Goal: Task Accomplishment & Management: Use online tool/utility

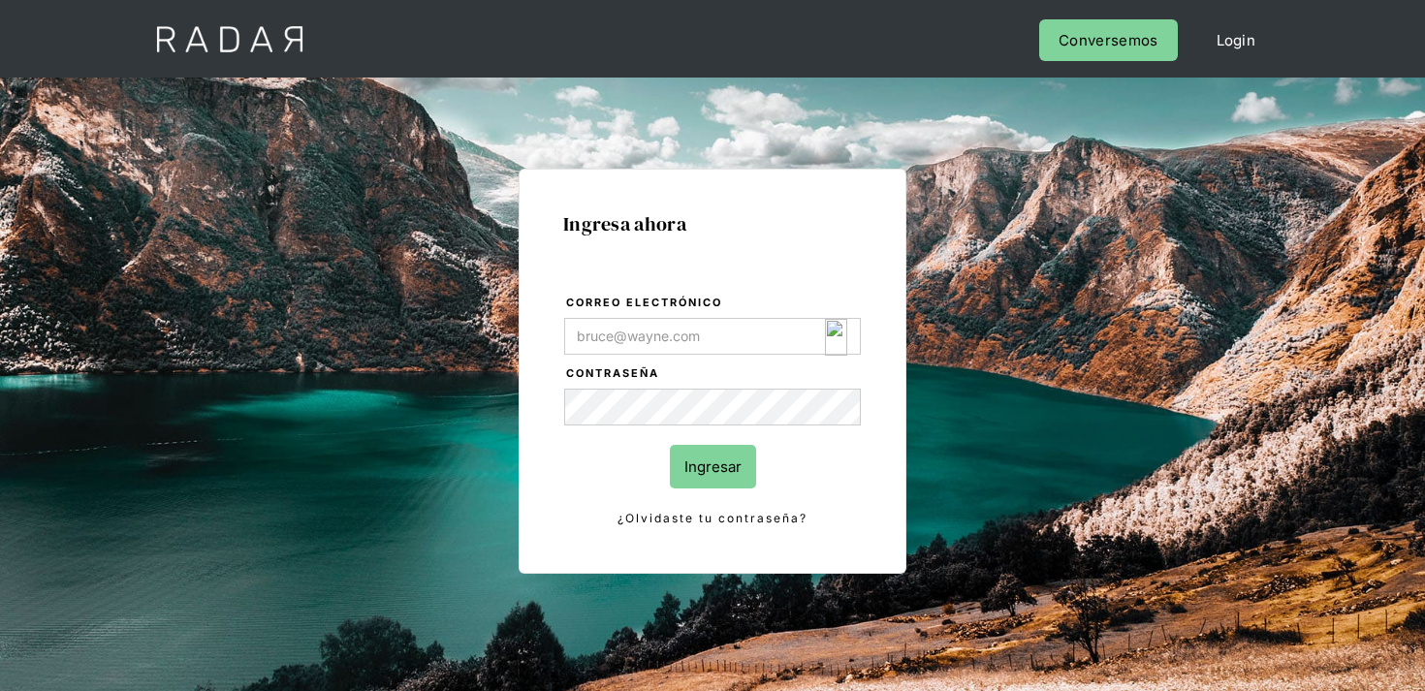
click at [834, 337] on img "Login Form" at bounding box center [836, 337] width 22 height 37
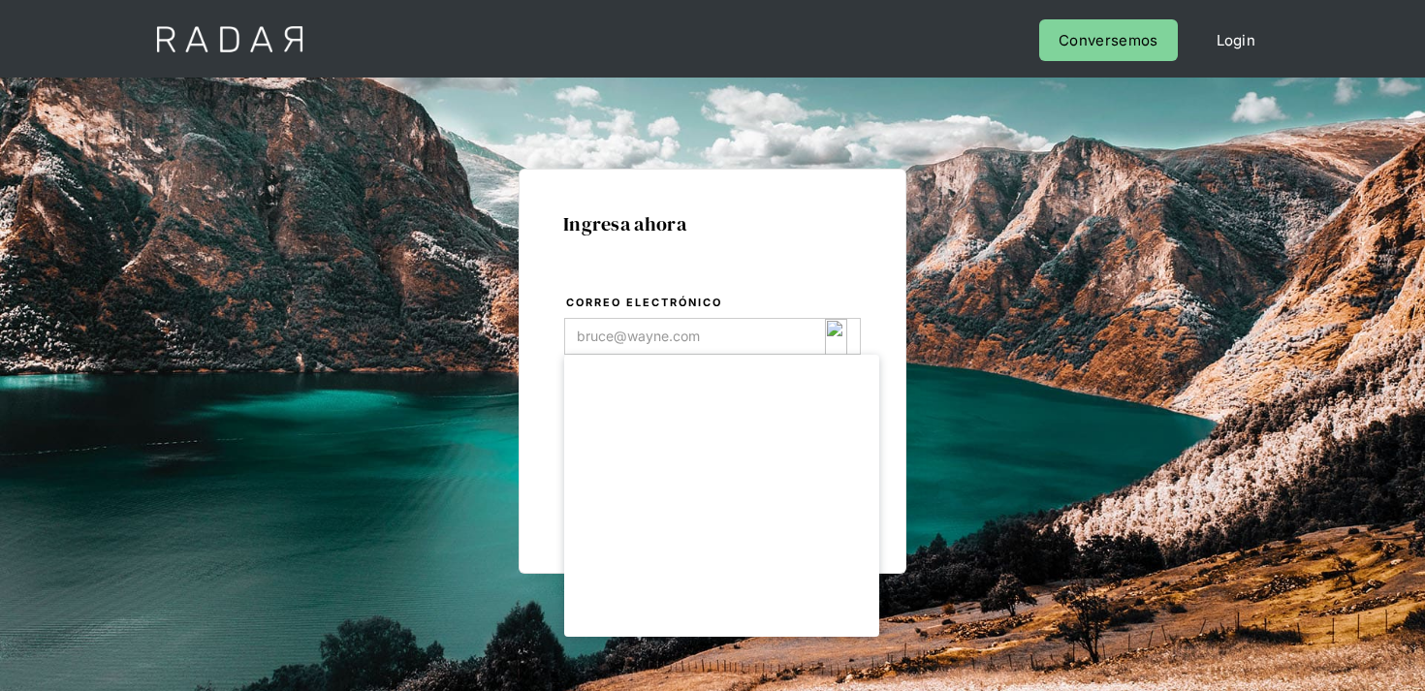
type input "[EMAIL_ADDRESS][DOMAIN_NAME]"
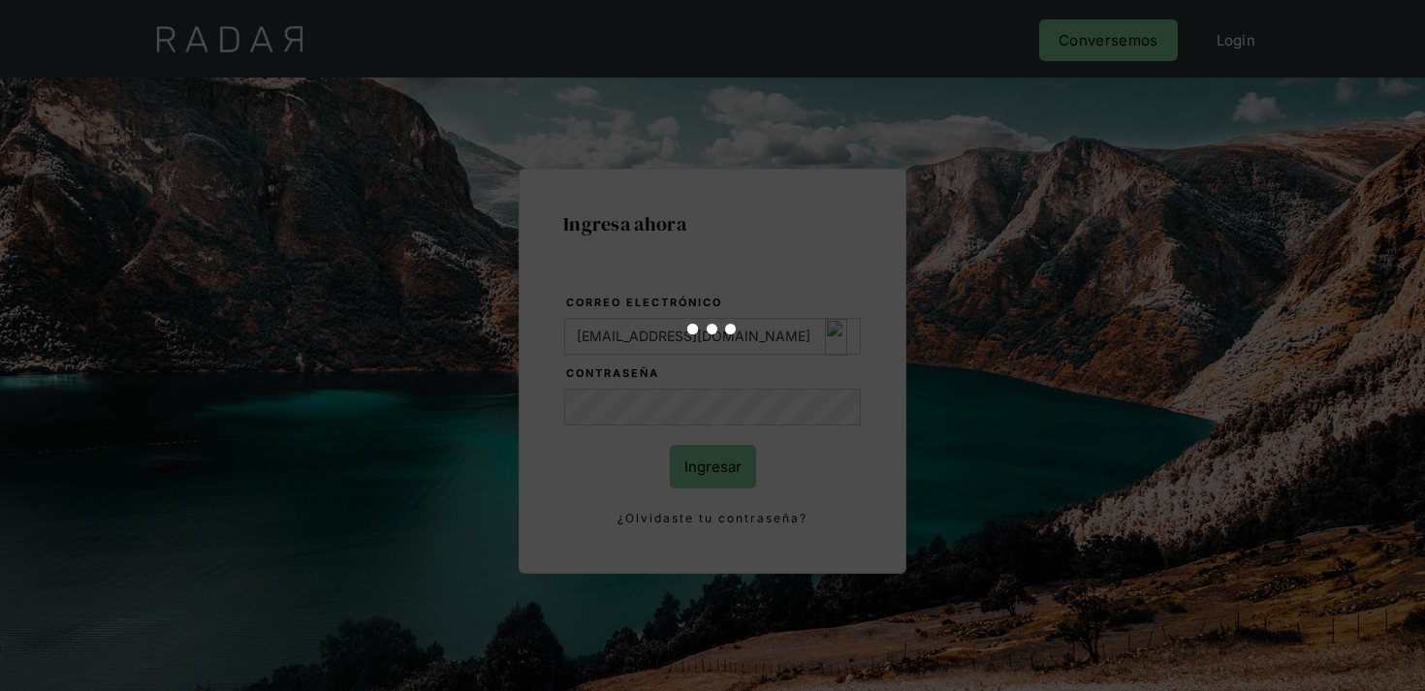
click at [690, 477] on div at bounding box center [712, 345] width 1425 height 691
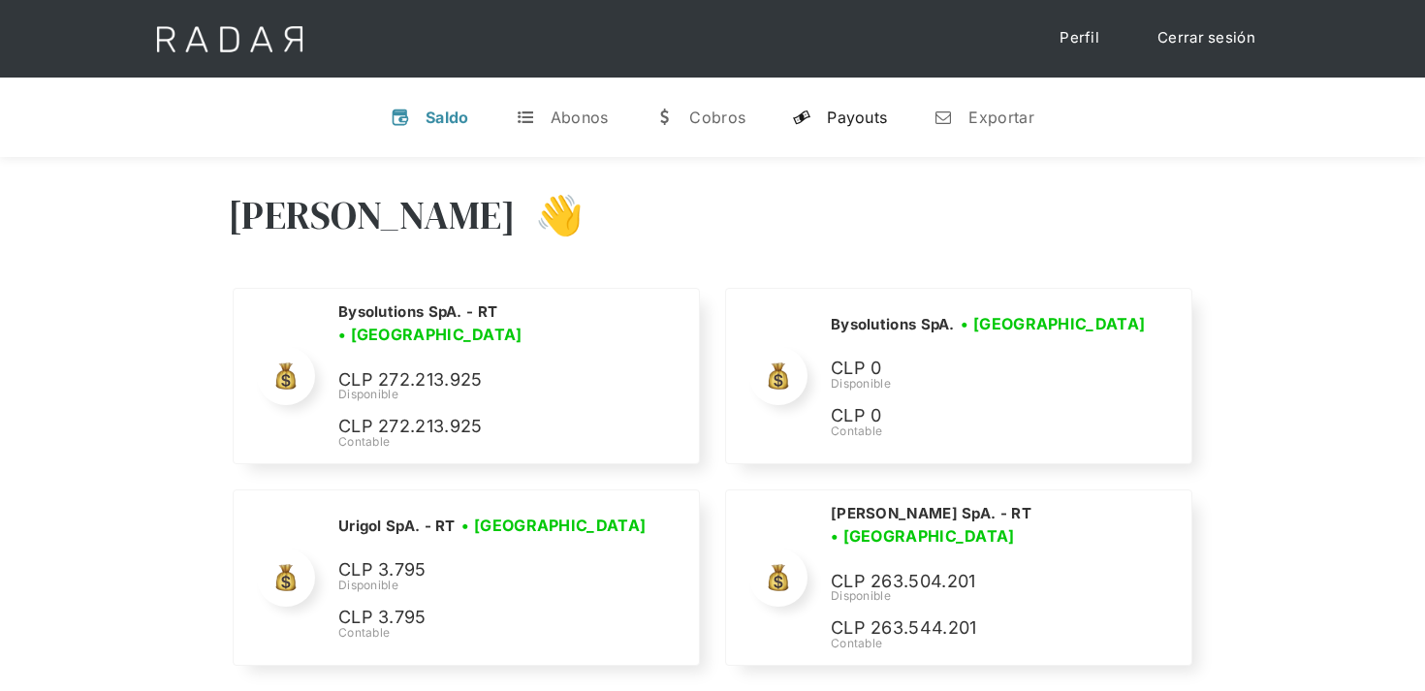
click at [811, 125] on div "y" at bounding box center [801, 117] width 19 height 19
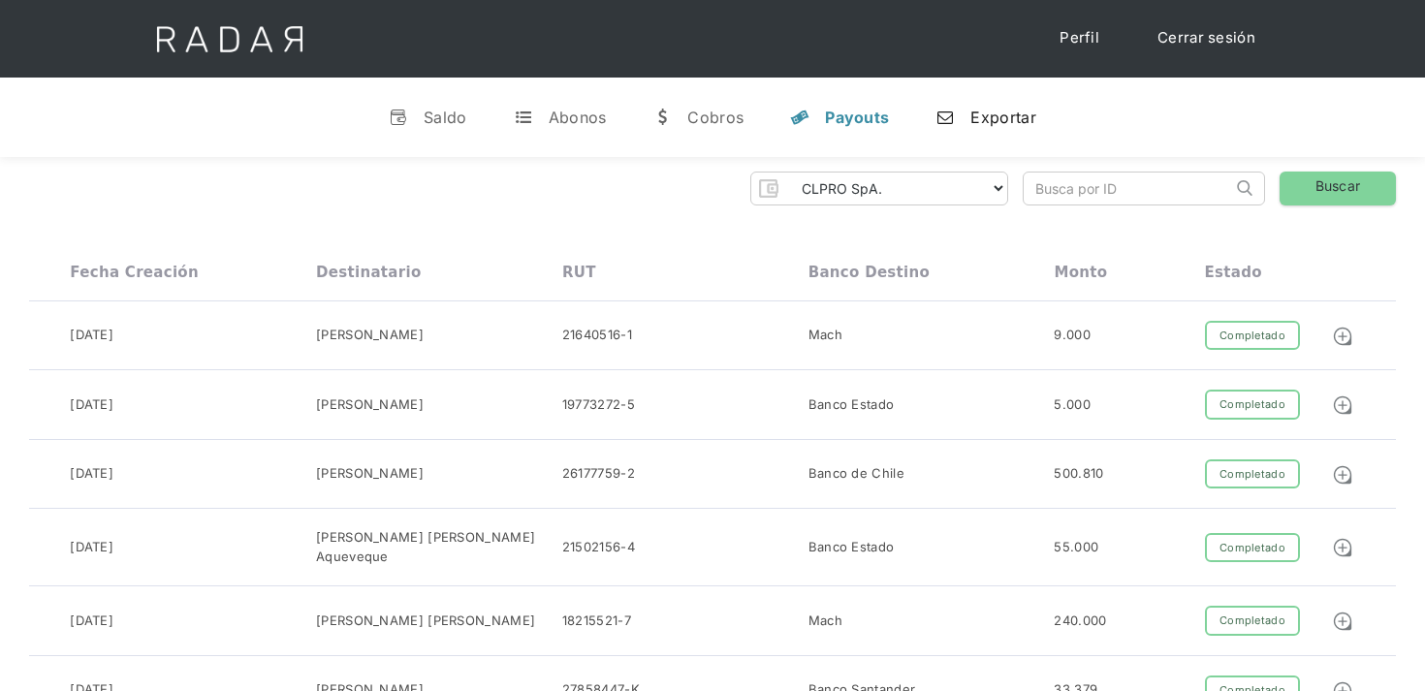
click at [1009, 138] on link "n Exportar" at bounding box center [985, 117] width 131 height 50
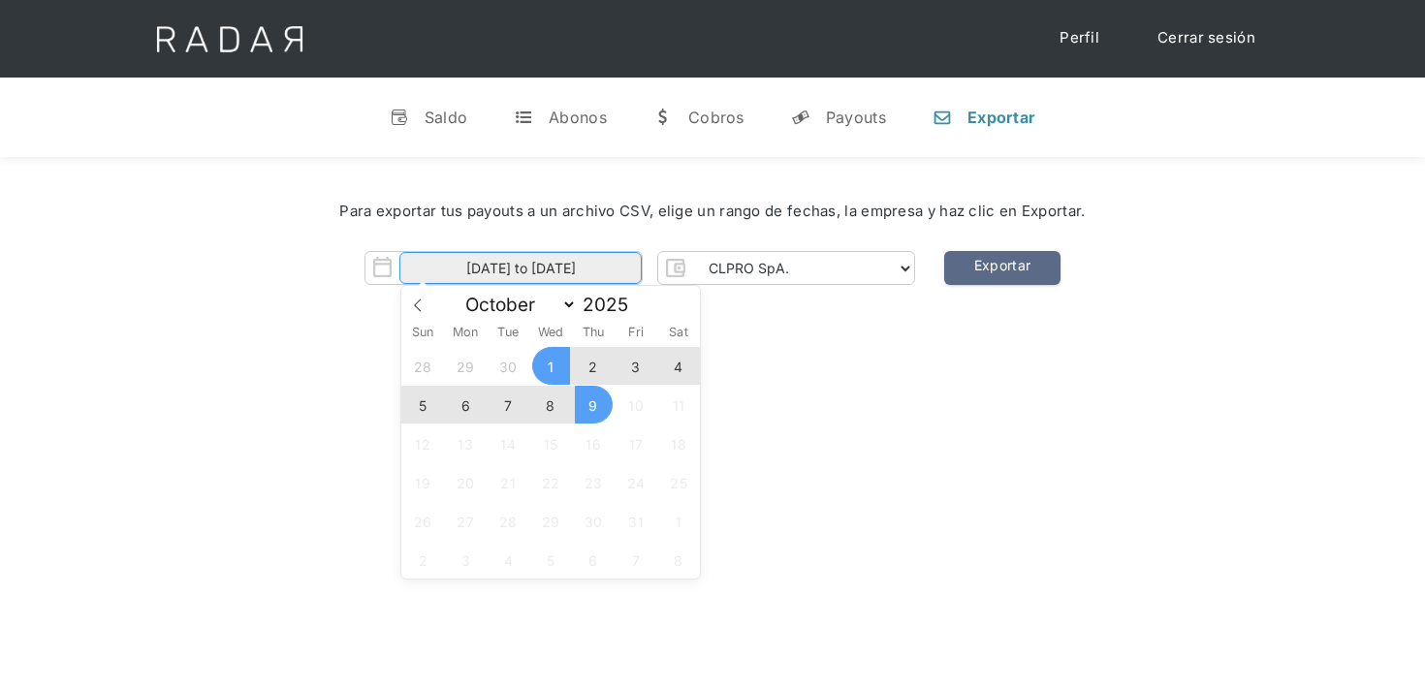
click at [505, 270] on input "01-10-2025 to 09-10-2025" at bounding box center [520, 268] width 242 height 32
click at [506, 399] on span "7" at bounding box center [509, 405] width 38 height 38
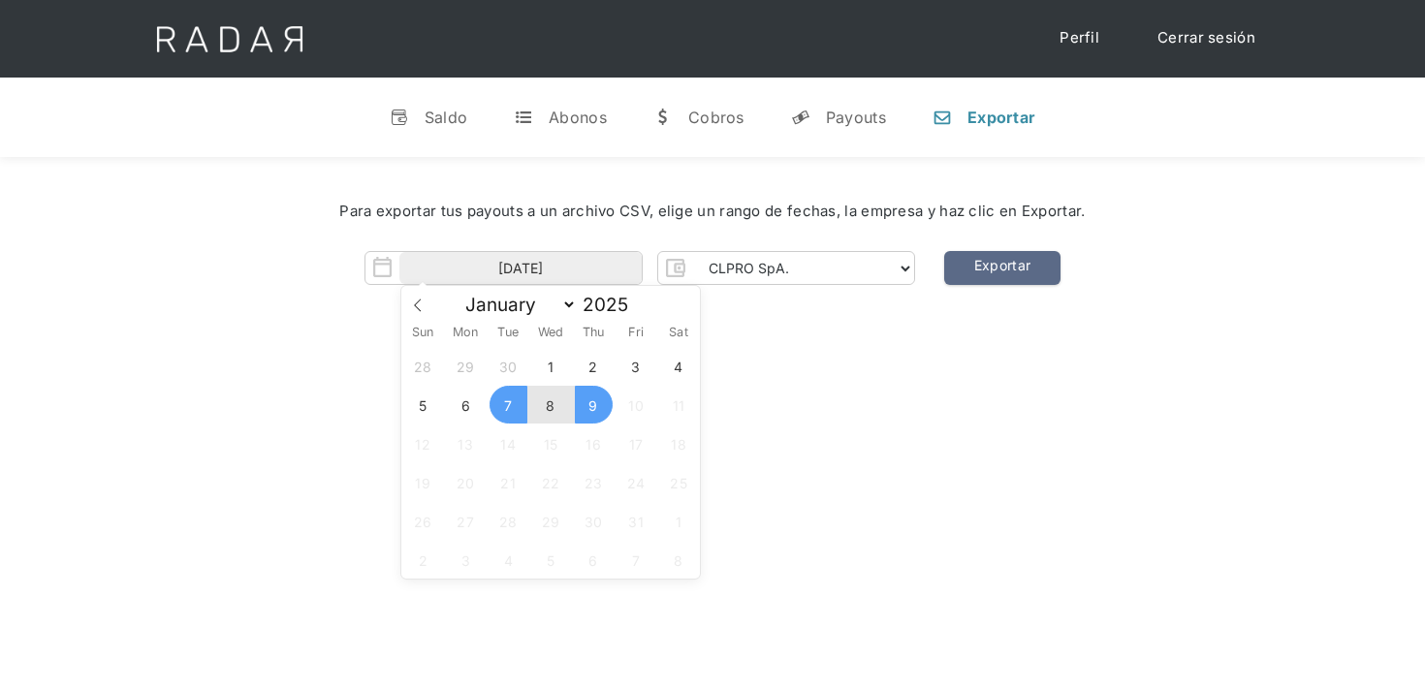
click at [600, 400] on span "9" at bounding box center [594, 405] width 38 height 38
type input "07-10-2025 to 09-10-2025"
click at [838, 263] on select "CLPRO SpA. Coster SpA. Urigol SpA. Bysolutions SpA. Clmax SpA. Andes Payments S…" at bounding box center [803, 268] width 222 height 31
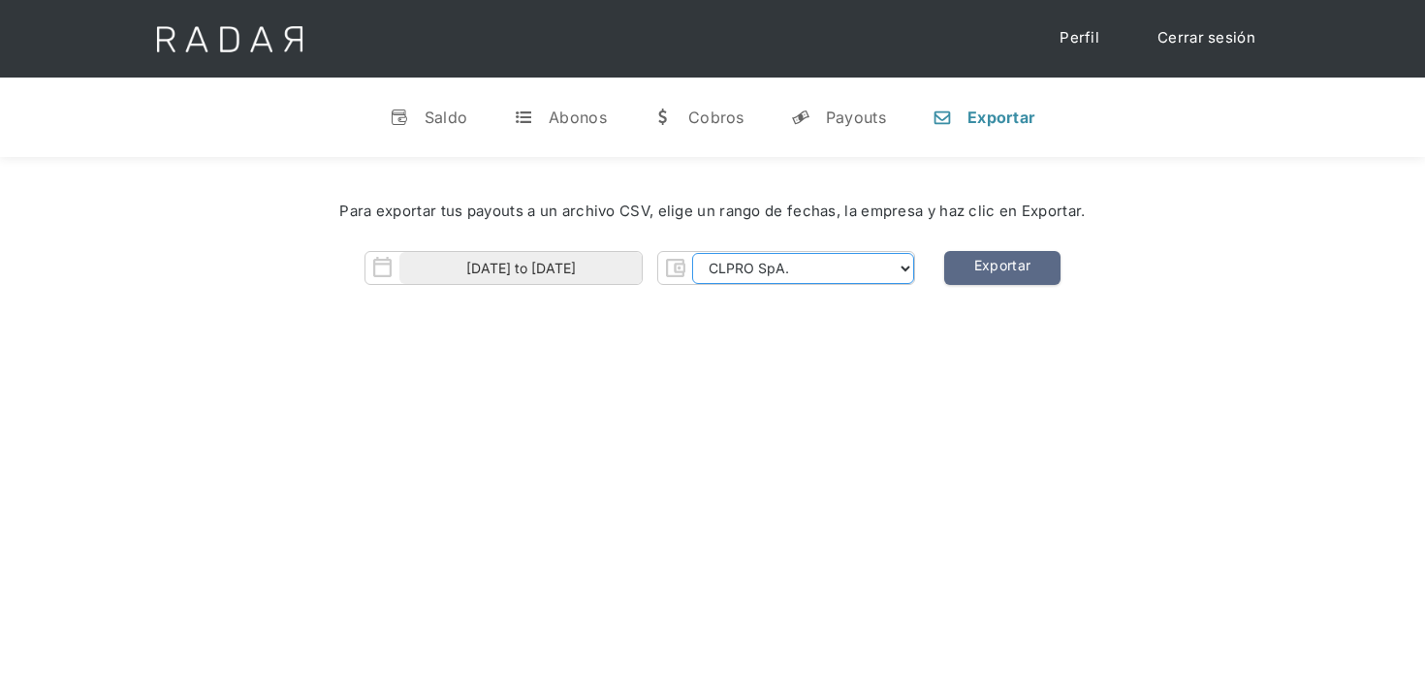
click at [694, 253] on select "CLPRO SpA. Coster SpA. Urigol SpA. Bysolutions SpA. Clmax SpA. Andes Payments S…" at bounding box center [803, 268] width 222 height 31
click at [992, 280] on link "Exportar" at bounding box center [1002, 268] width 116 height 34
click at [802, 260] on select "CLPRO SpA. Coster SpA. Urigol SpA. Bysolutions SpA. Clmax SpA. Andes Payments S…" at bounding box center [803, 268] width 222 height 31
select select "bysolutions-rt"
click at [694, 253] on select "CLPRO SpA. Coster SpA. Urigol SpA. Bysolutions SpA. Clmax SpA. Andes Payments S…" at bounding box center [803, 268] width 222 height 31
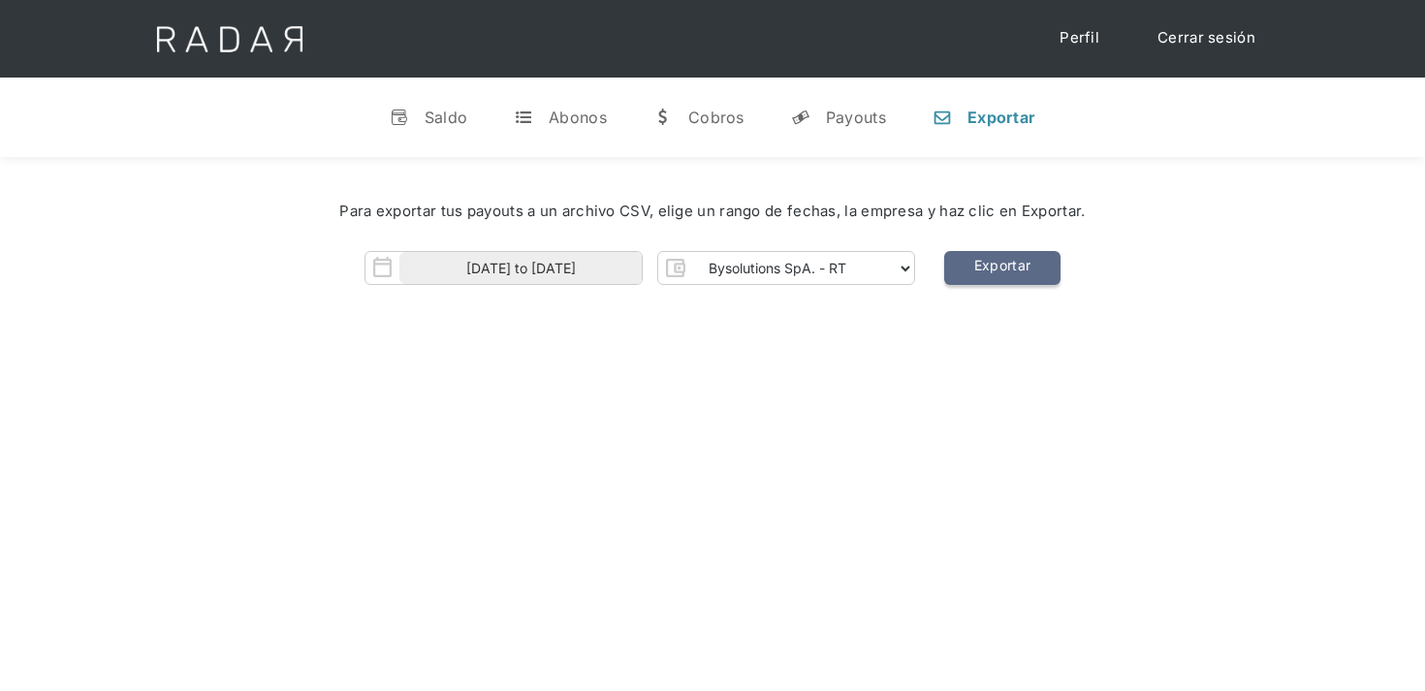
click at [1041, 260] on link "Exportar" at bounding box center [1002, 268] width 116 height 34
